Goal: Use online tool/utility

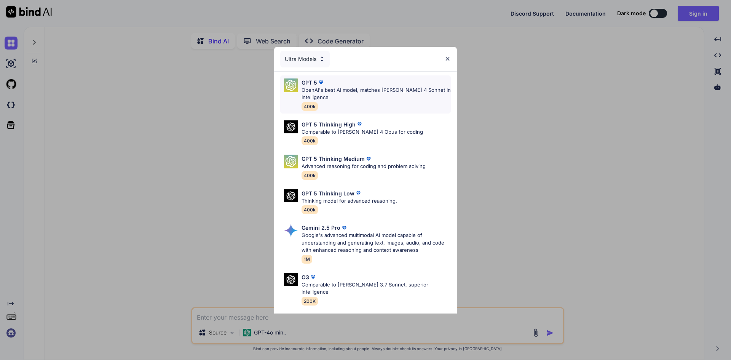
click at [317, 90] on p "OpenAI's best AI model, matches [PERSON_NAME] 4 Sonnet in Intelligence" at bounding box center [376, 93] width 149 height 15
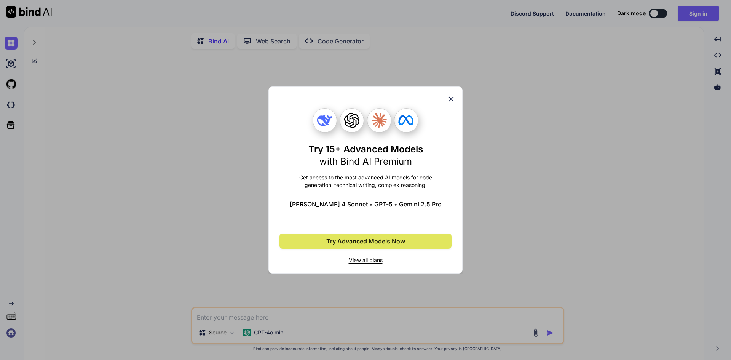
click at [372, 242] on span "Try Advanced Models Now" at bounding box center [365, 241] width 79 height 9
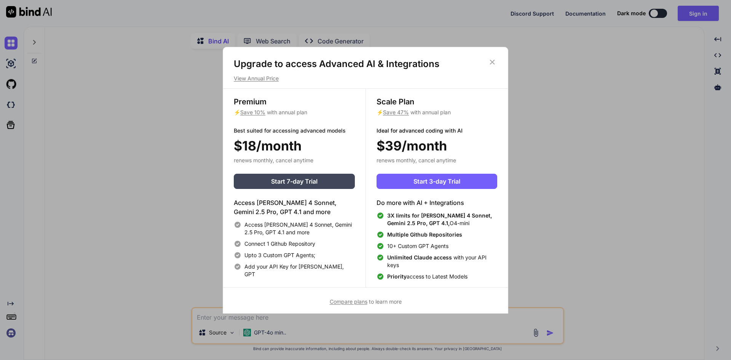
click at [496, 66] on icon at bounding box center [492, 62] width 8 height 8
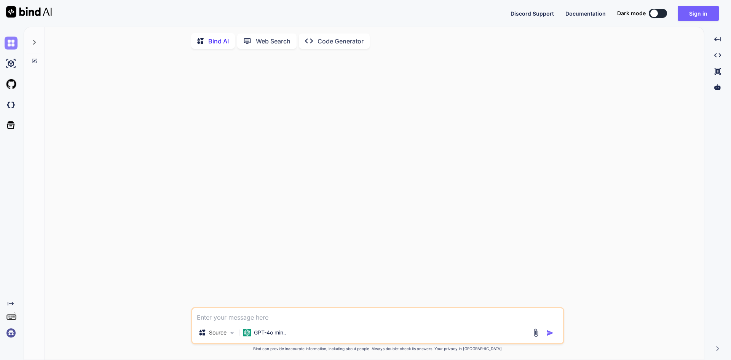
click at [13, 40] on img at bounding box center [11, 43] width 13 height 13
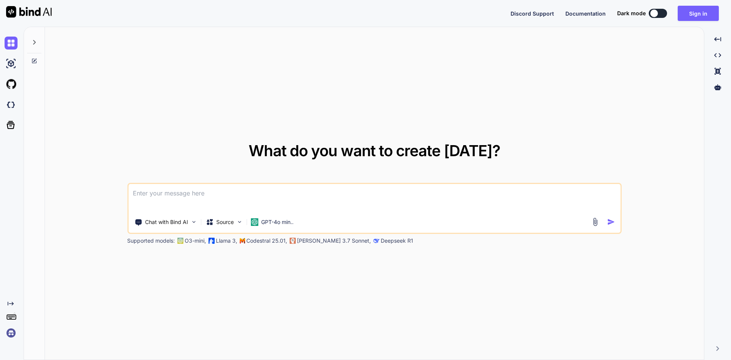
click at [190, 198] on textarea at bounding box center [374, 198] width 492 height 28
click at [8, 64] on img at bounding box center [11, 63] width 13 height 13
type textarea "x"
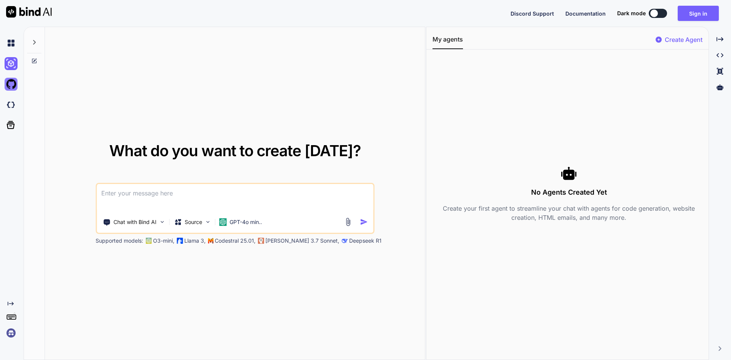
click at [7, 84] on img at bounding box center [11, 84] width 13 height 13
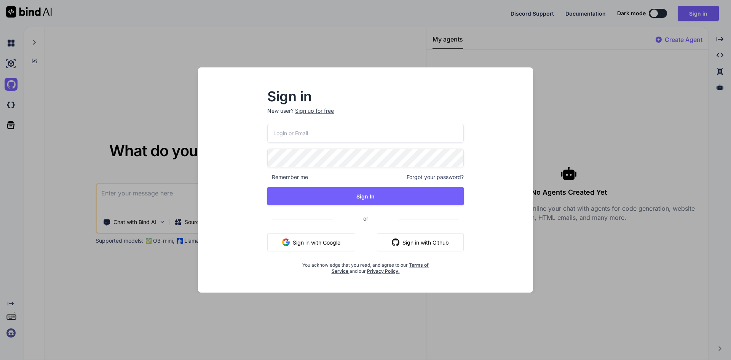
click at [8, 101] on div "Sign in New user? Sign up for free Remember me Forgot your password? Sign In or…" at bounding box center [365, 180] width 731 height 360
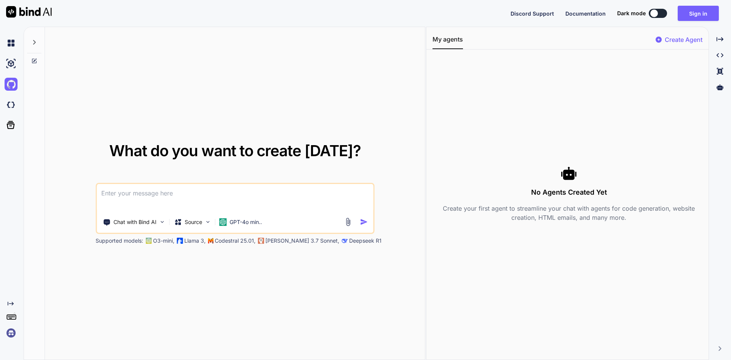
click at [115, 190] on textarea at bounding box center [235, 198] width 277 height 28
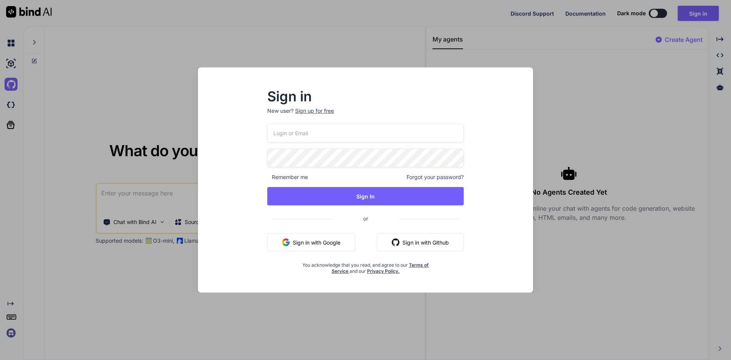
click at [8, 50] on div "Sign in New user? Sign up for free Remember me Forgot your password? Sign In or…" at bounding box center [365, 180] width 731 height 360
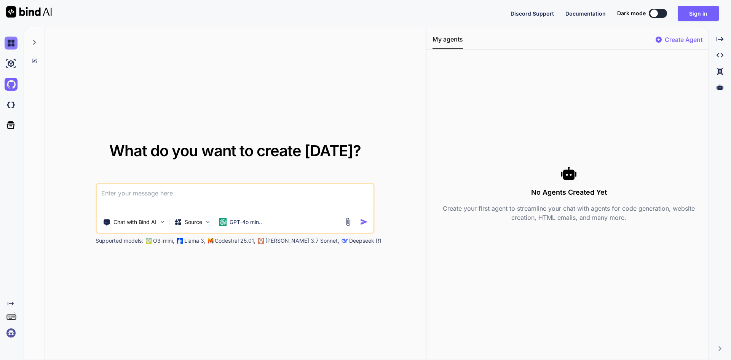
click at [8, 49] on img at bounding box center [11, 43] width 13 height 13
type textarea "x"
